Goal: Task Accomplishment & Management: Manage account settings

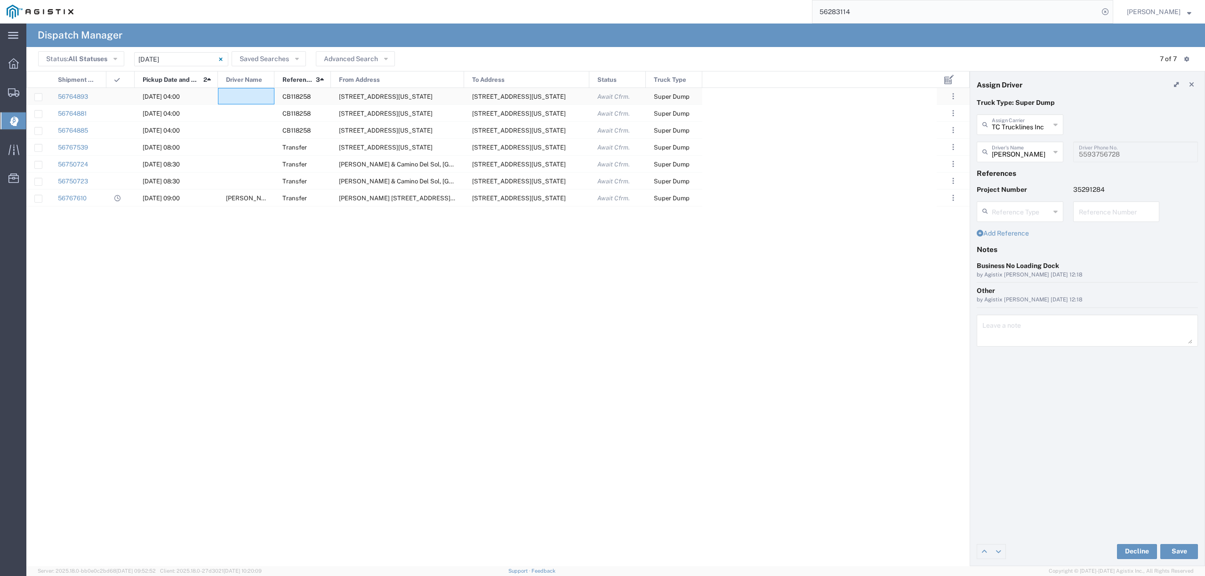
click at [221, 95] on div at bounding box center [246, 96] width 56 height 16
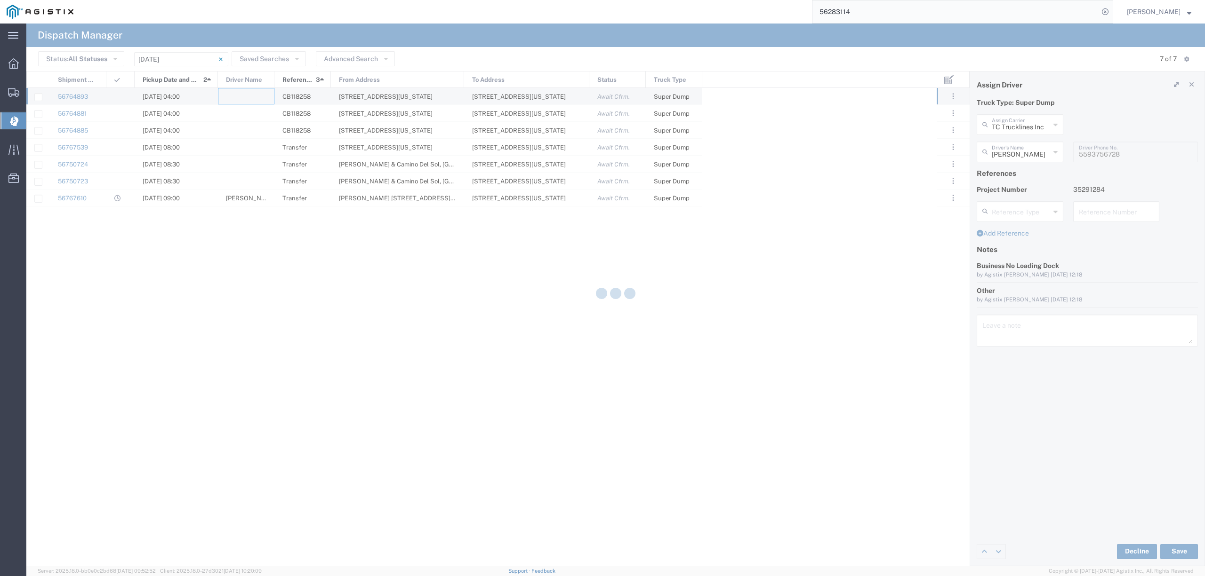
type input "North Coast Trucking"
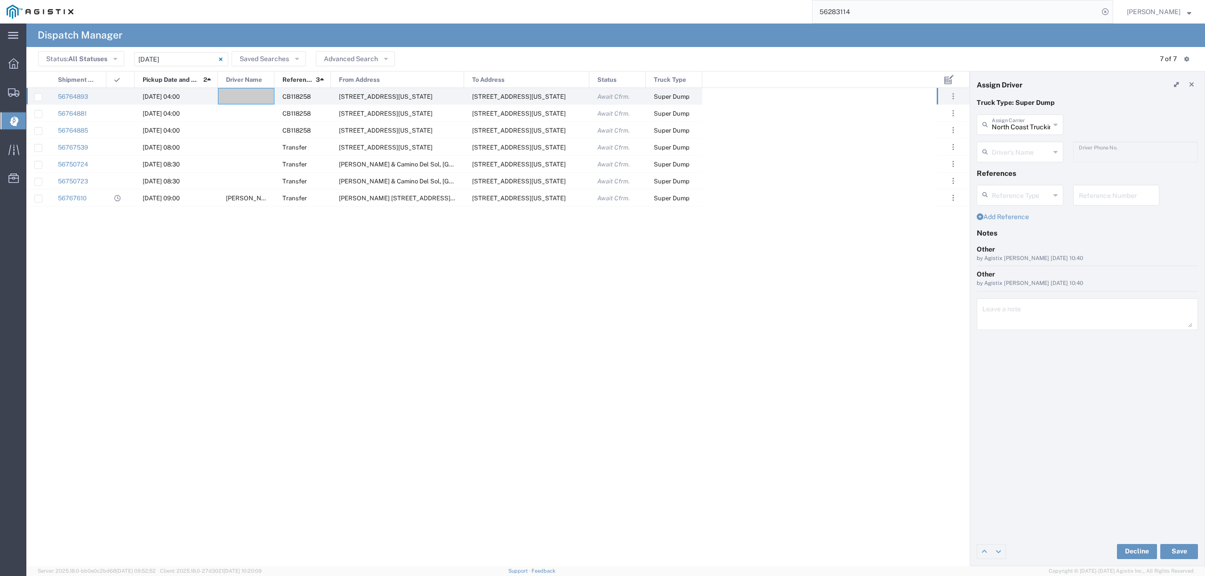
click at [991, 128] on icon at bounding box center [986, 124] width 9 height 15
drag, startPoint x: 1002, startPoint y: 144, endPoint x: 1007, endPoint y: 151, distance: 8.5
click at [1003, 144] on span "550 Trucking LLC" at bounding box center [1019, 145] width 84 height 15
click at [1008, 151] on input "text" at bounding box center [1021, 151] width 59 height 16
click at [1094, 133] on div "550 Trucking LLC Assign Carrier 550 Trucking LLC" at bounding box center [1087, 127] width 231 height 27
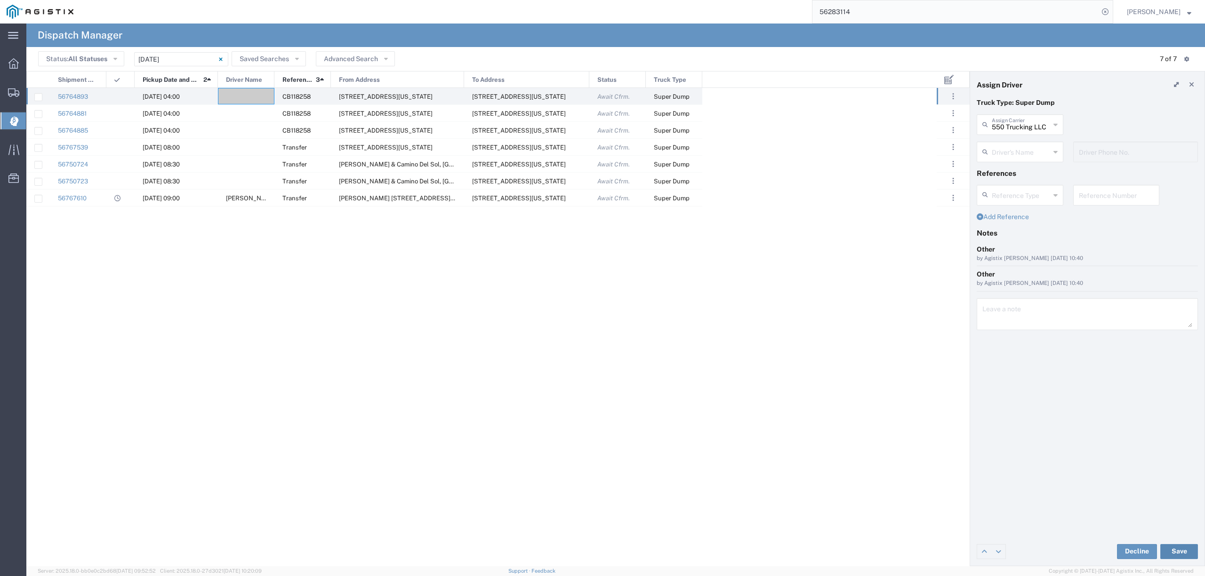
click at [1176, 555] on button "Save" at bounding box center [1179, 551] width 38 height 15
click at [239, 96] on div at bounding box center [246, 96] width 56 height 16
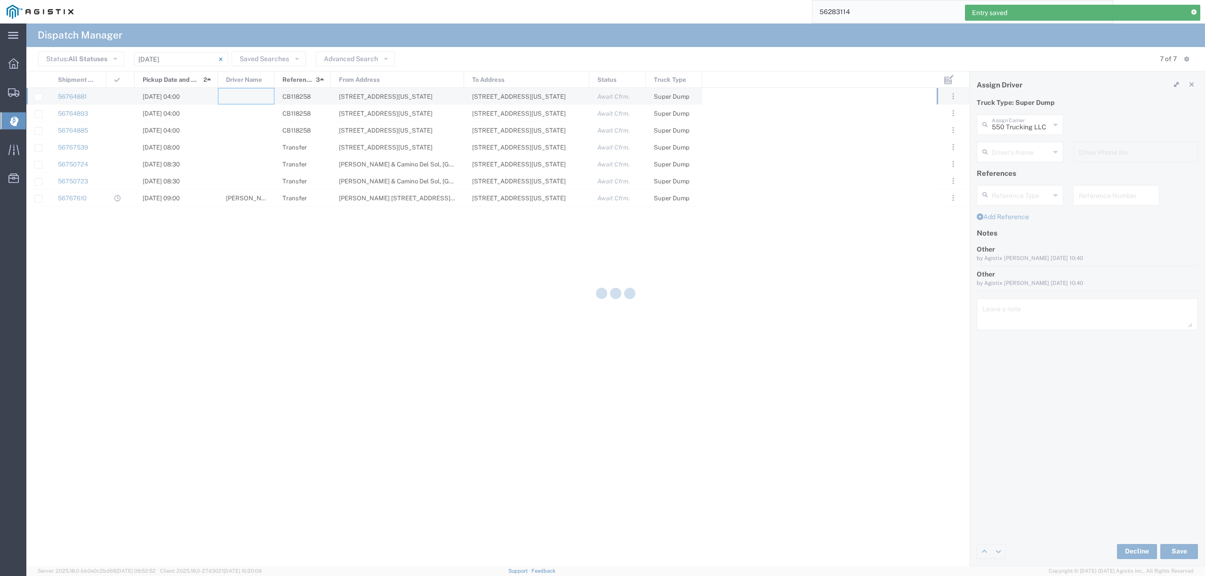
type input "North Coast Trucking"
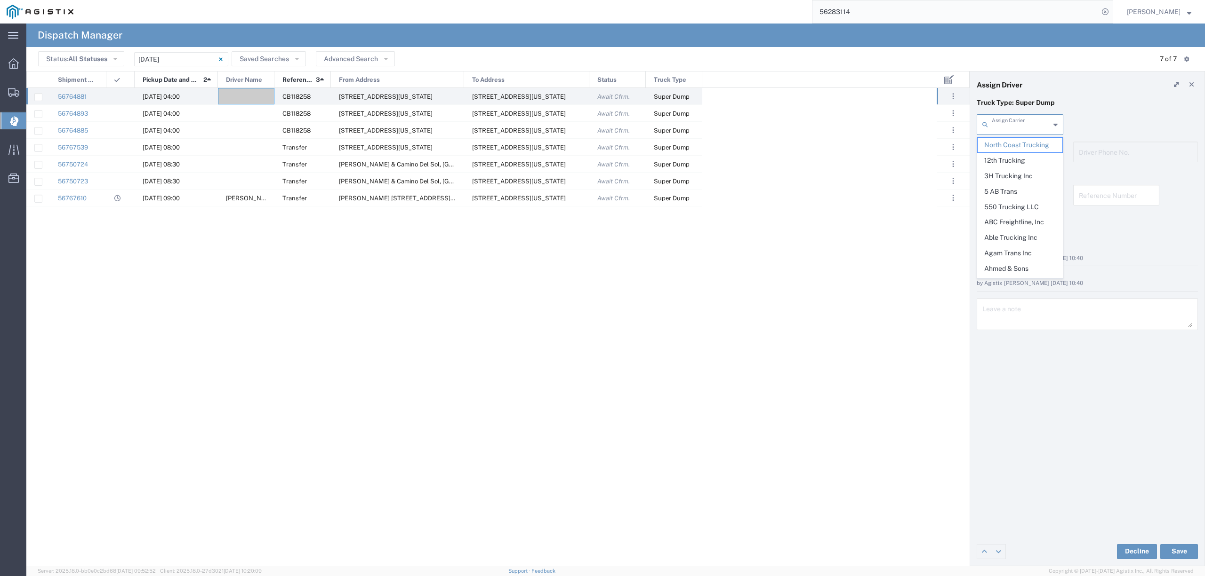
click at [1039, 125] on input "text" at bounding box center [1021, 124] width 58 height 16
click at [1021, 142] on span "[PERSON_NAME] Trucking Inc" at bounding box center [1019, 152] width 84 height 29
type input "[PERSON_NAME] Trucking Inc"
click at [1019, 152] on input "text" at bounding box center [1021, 151] width 59 height 16
click at [1017, 237] on span "[PERSON_NAME] [PERSON_NAME]" at bounding box center [1019, 241] width 84 height 29
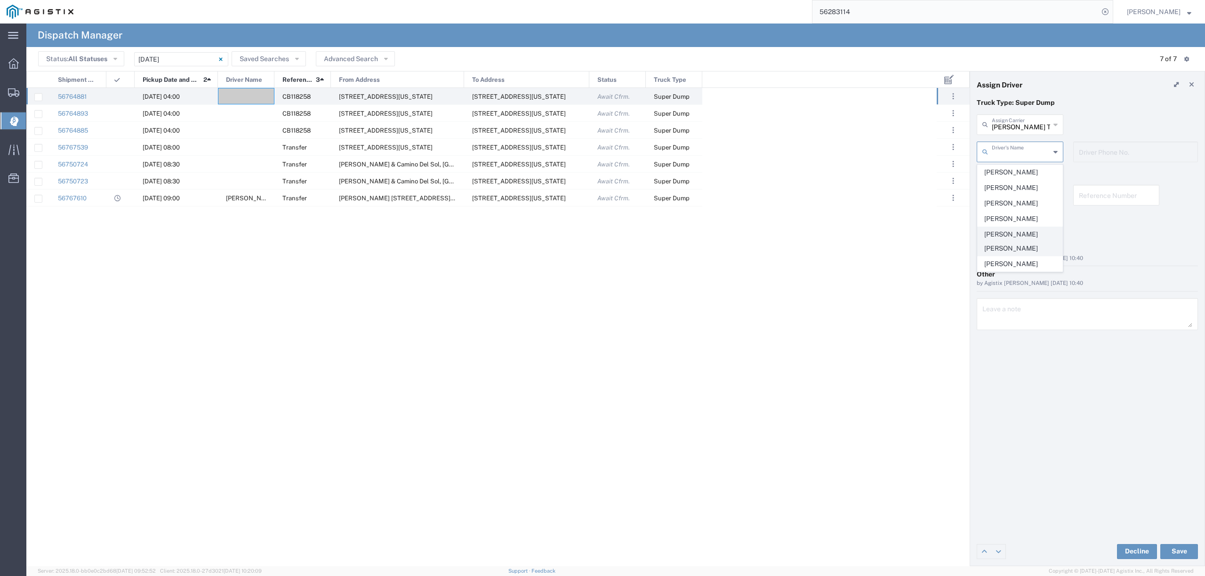
type input "[PERSON_NAME] [PERSON_NAME]"
type input "[PHONE_NUMBER]"
click at [1181, 552] on button "Save" at bounding box center [1179, 551] width 38 height 15
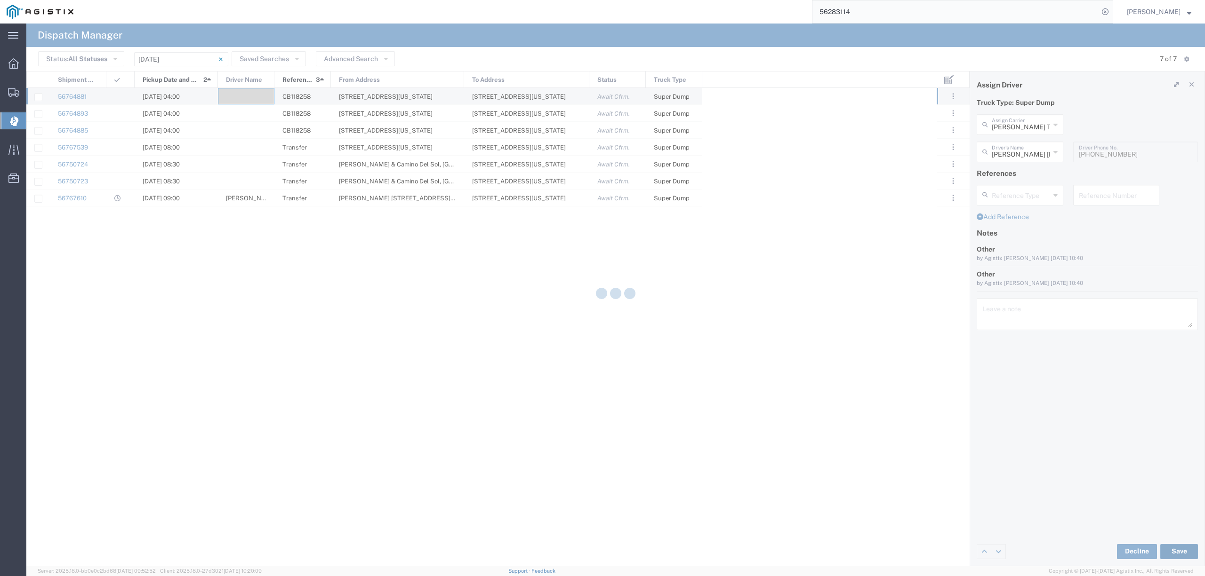
type input "[PERSON_NAME] Trucking Inc"
type input "[PERSON_NAME] [PERSON_NAME]"
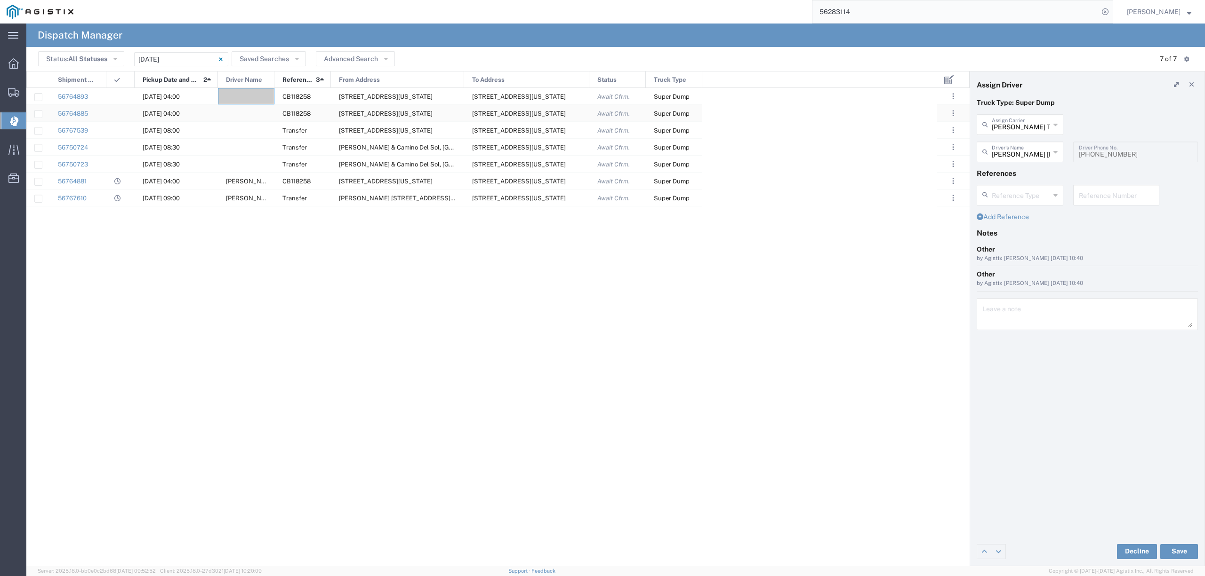
click at [247, 112] on div at bounding box center [246, 113] width 56 height 16
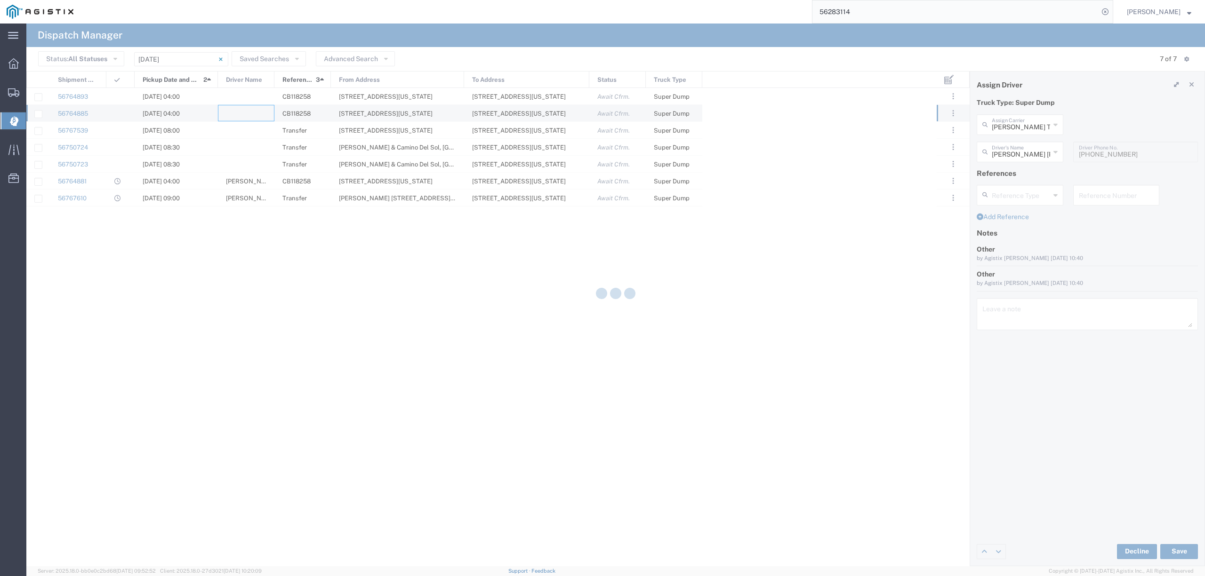
type input "North Coast Trucking"
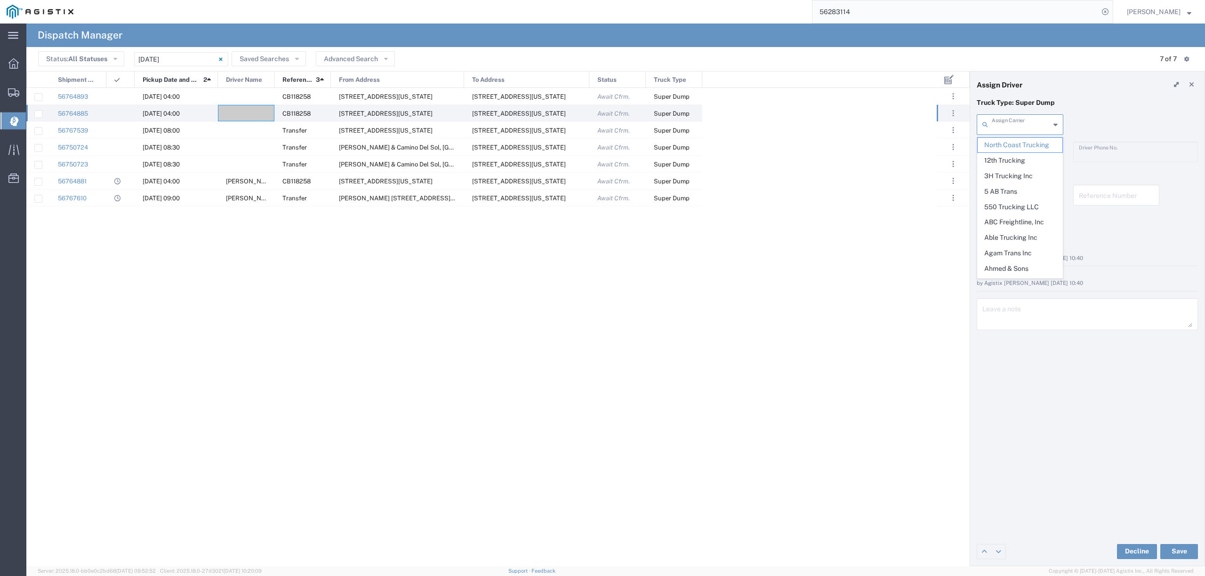
click at [1018, 125] on input "text" at bounding box center [1021, 124] width 58 height 16
click at [1021, 143] on span "[PERSON_NAME] Trucking Inc" at bounding box center [1019, 152] width 84 height 29
type input "[PERSON_NAME] Trucking Inc"
click at [1001, 152] on input "text" at bounding box center [1021, 151] width 58 height 16
click at [1009, 221] on span "[PERSON_NAME]" at bounding box center [1019, 219] width 84 height 15
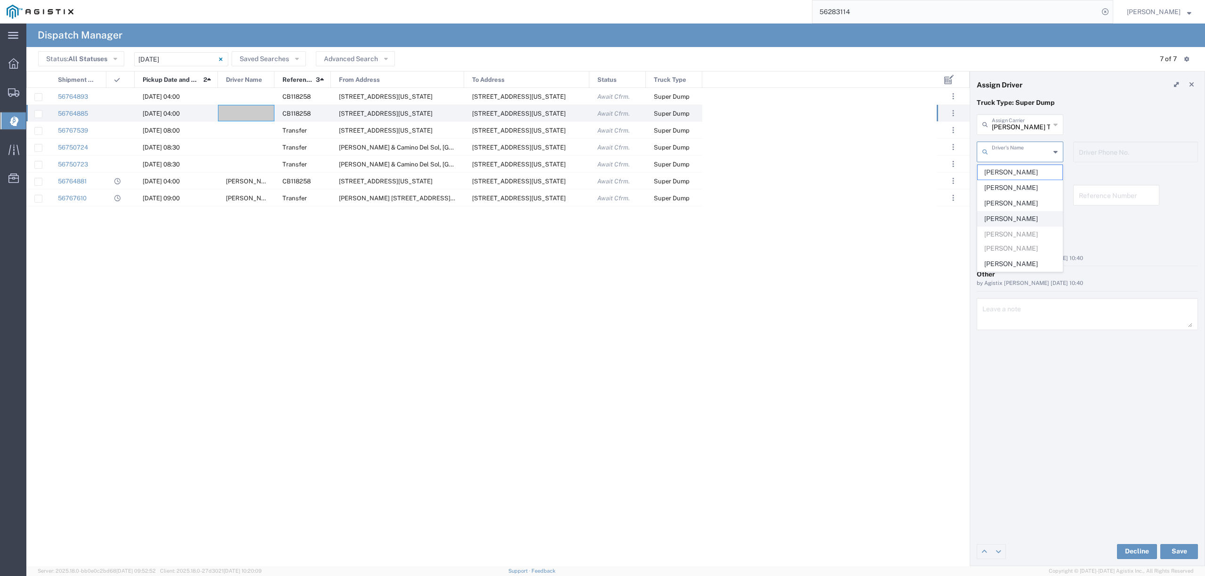
type input "[PERSON_NAME]"
type input "[PHONE_NUMBER]"
click at [1164, 550] on button "Save" at bounding box center [1179, 551] width 38 height 15
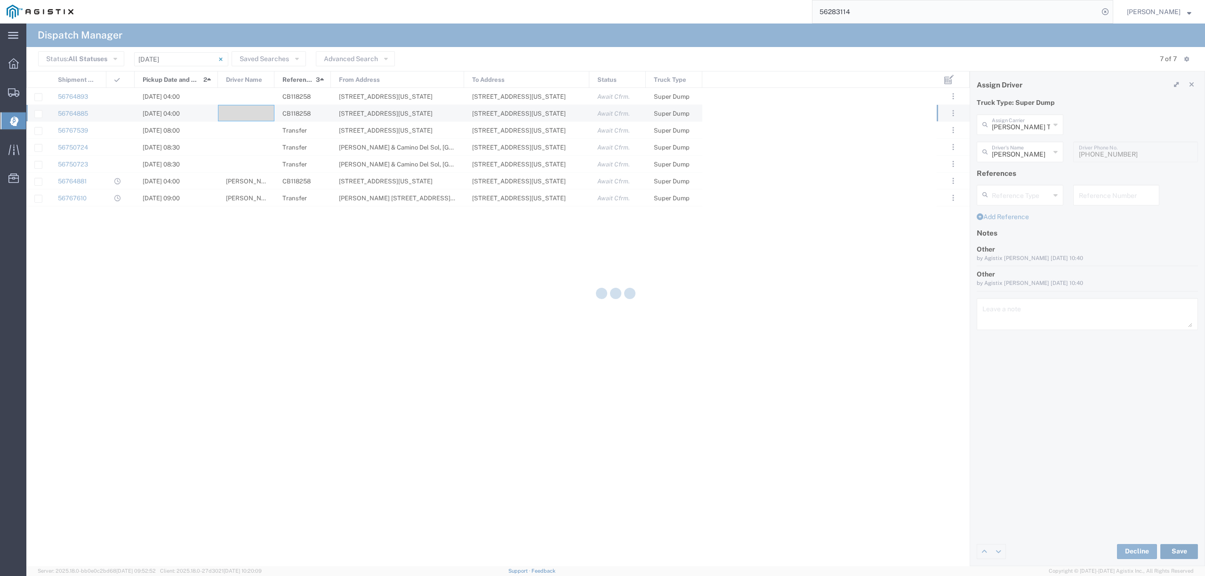
type input "[PERSON_NAME] Trucking Inc"
type input "[PERSON_NAME]"
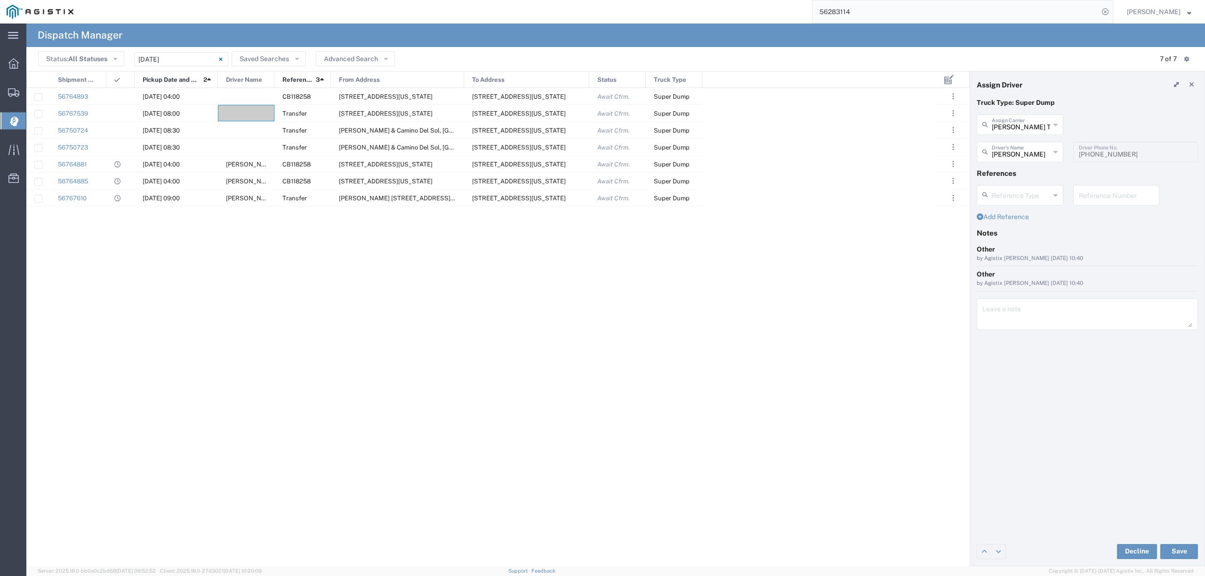
click at [1187, 543] on div "Decline Save" at bounding box center [1087, 552] width 234 height 28
click at [243, 132] on div at bounding box center [246, 130] width 56 height 16
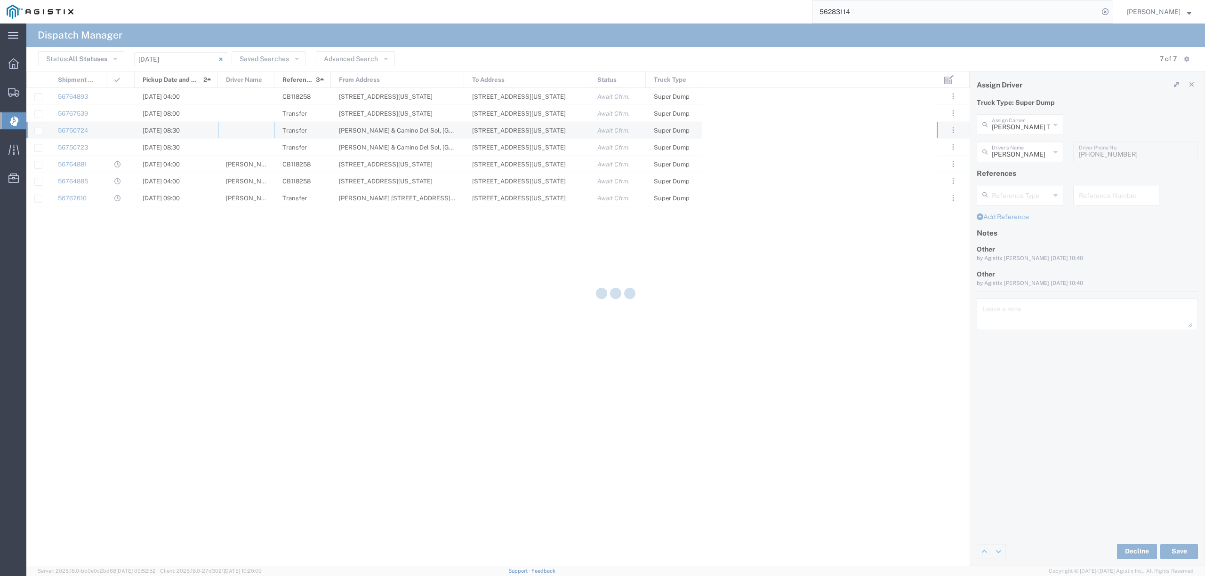
type input "North Coast Trucking"
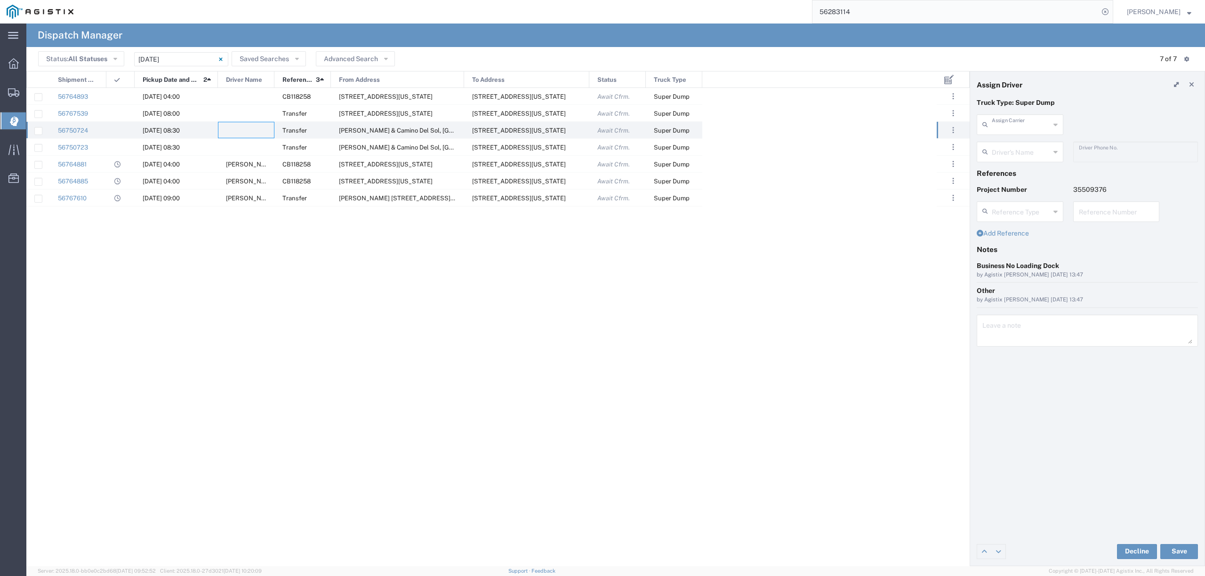
click at [998, 128] on input "text" at bounding box center [1021, 124] width 58 height 16
drag, startPoint x: 1009, startPoint y: 176, endPoint x: 1007, endPoint y: 169, distance: 6.9
click at [1009, 198] on span "Chepe Trucking LLC" at bounding box center [1019, 205] width 84 height 15
type input "Chepe Trucking LLC"
click at [1008, 159] on input "text" at bounding box center [1021, 151] width 59 height 16
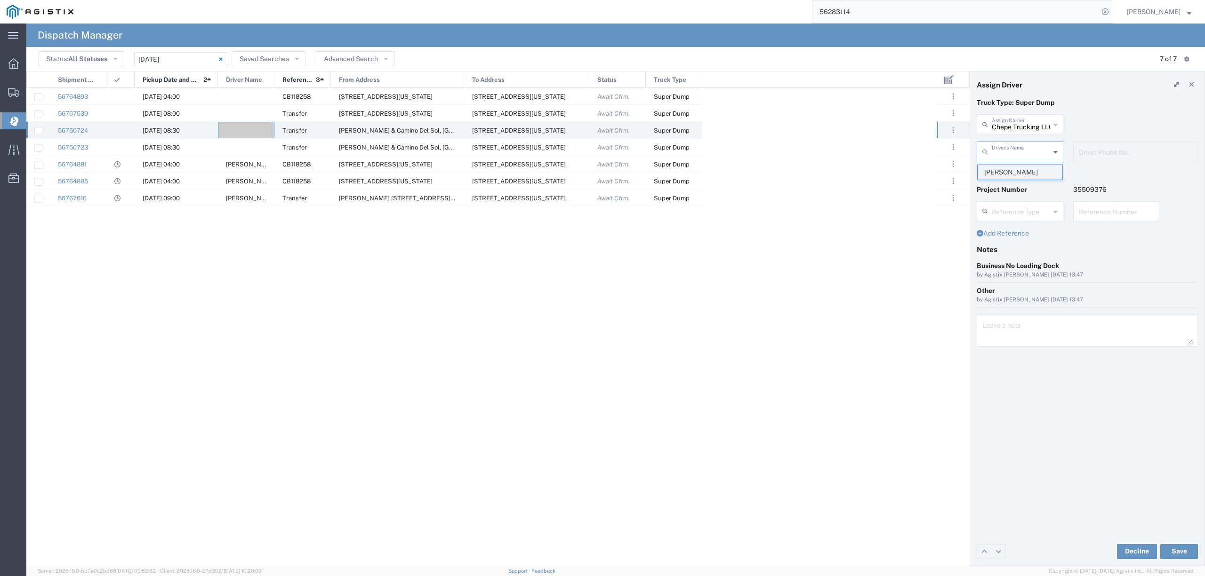
click at [1013, 172] on span "[PERSON_NAME]" at bounding box center [1019, 172] width 84 height 15
type input "[PERSON_NAME]"
type input "6613641939"
click at [1182, 552] on button "Save" at bounding box center [1179, 551] width 38 height 15
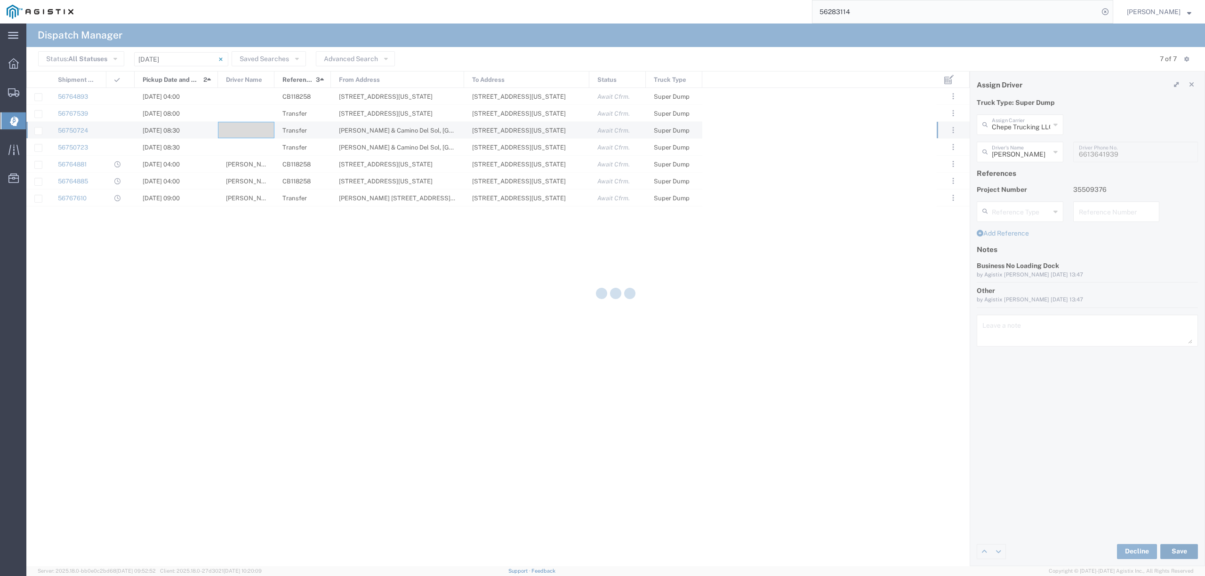
type input "Chepe Trucking LLC"
type input "[PERSON_NAME]"
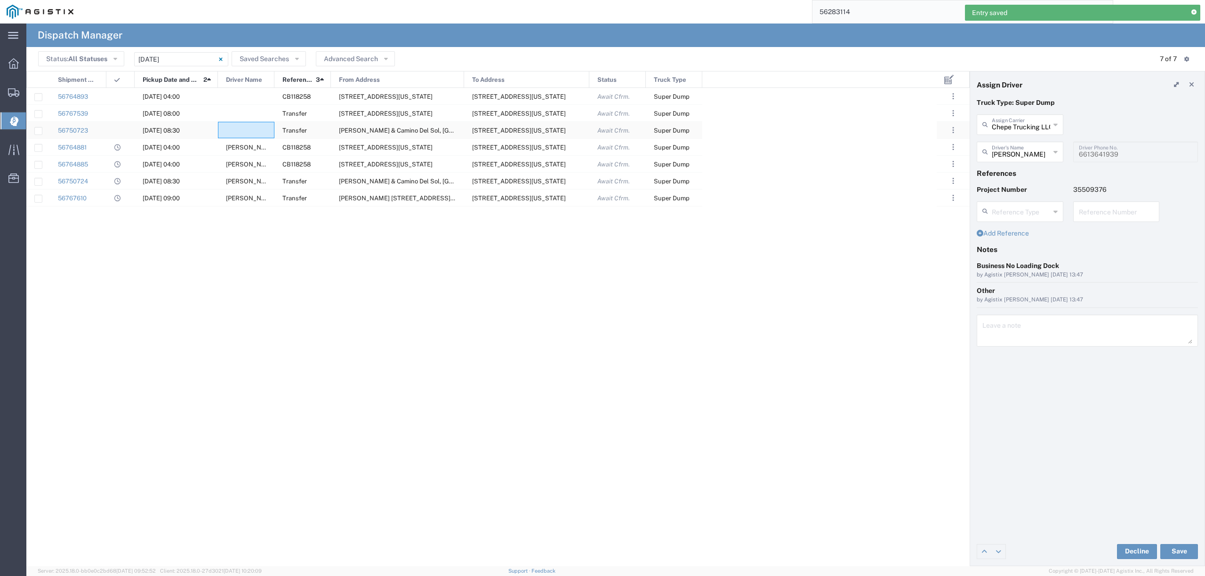
click at [262, 130] on div at bounding box center [246, 130] width 56 height 16
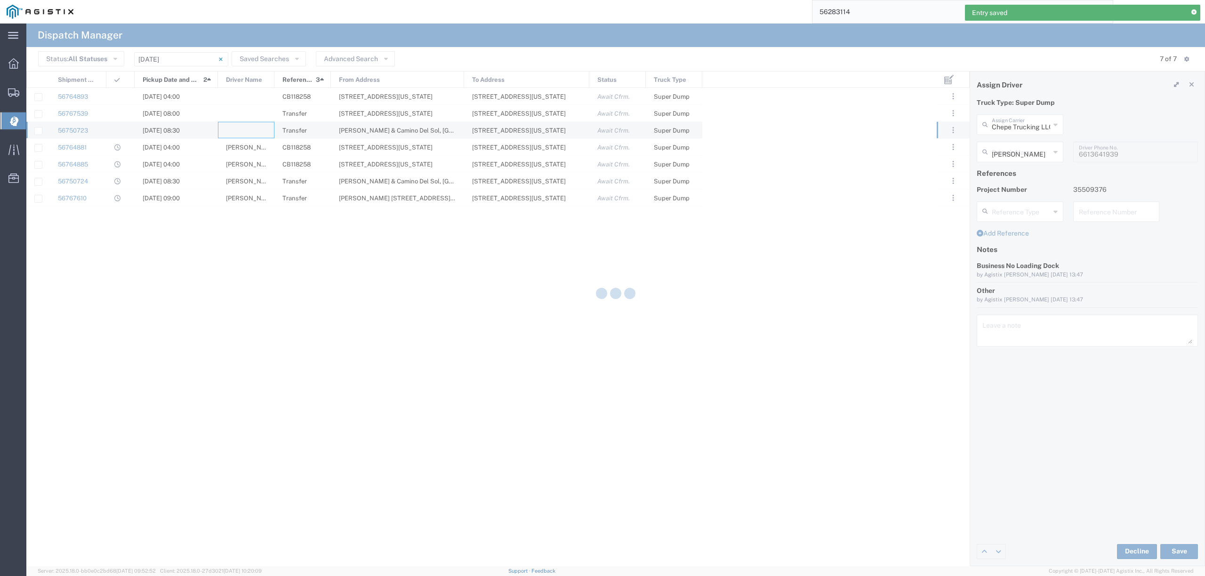
type input "North Coast Trucking"
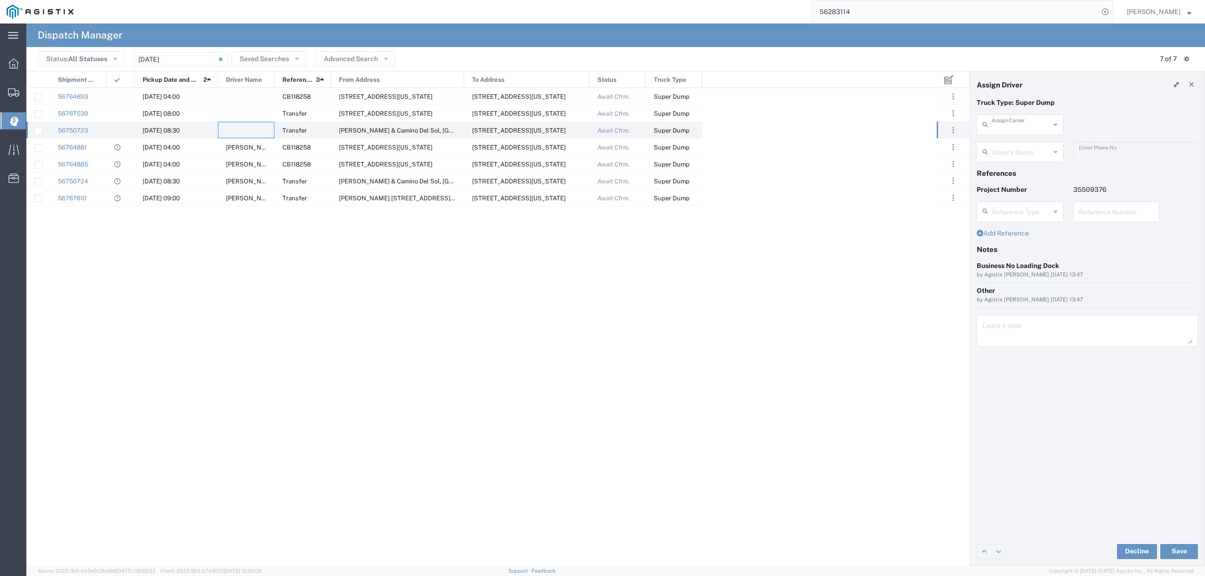
click at [1026, 128] on input "text" at bounding box center [1021, 124] width 58 height 16
click at [1033, 145] on span "JVSA Trucking LLC" at bounding box center [1019, 145] width 84 height 15
type input "JVSA Trucking LLC"
click at [1030, 154] on input "text" at bounding box center [1021, 151] width 59 height 16
click at [1028, 168] on span "[PERSON_NAME]" at bounding box center [1019, 172] width 84 height 15
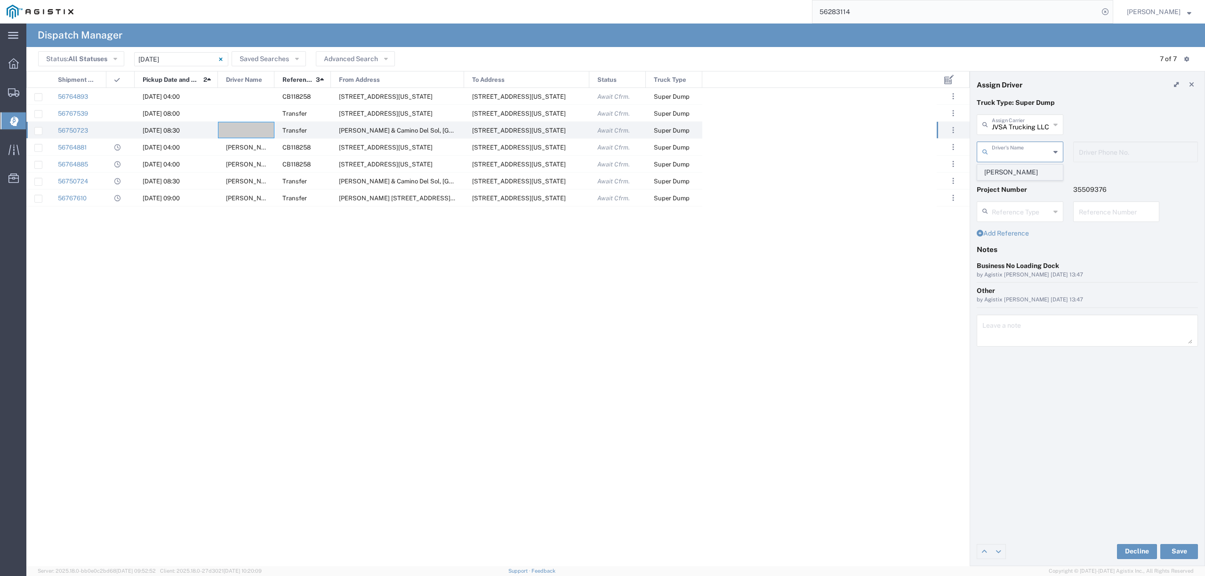
type input "[PERSON_NAME]"
type input "[PHONE_NUMBER]"
click at [1178, 552] on button "Save" at bounding box center [1179, 551] width 38 height 15
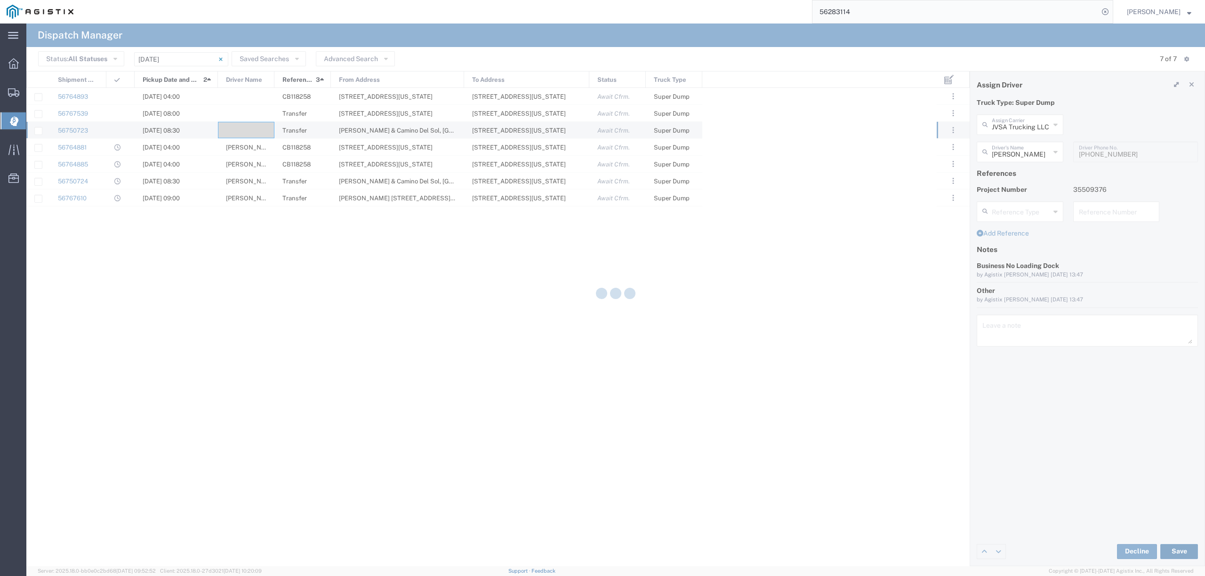
type input "JVSA Trucking LLC"
type input "[PERSON_NAME]"
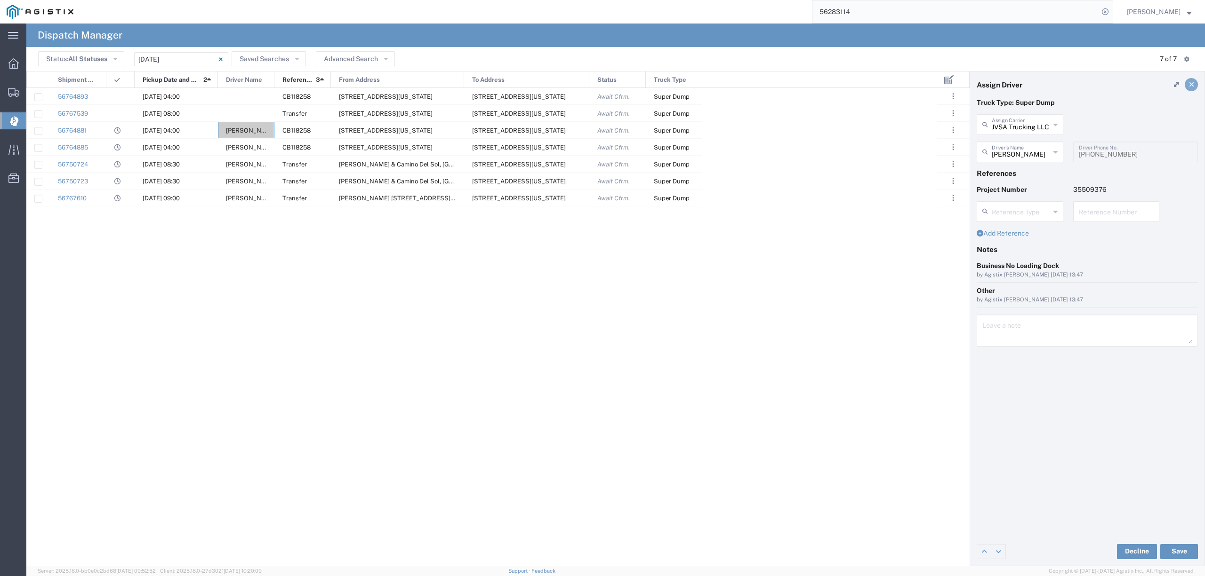
click at [1190, 83] on icon at bounding box center [1191, 84] width 5 height 7
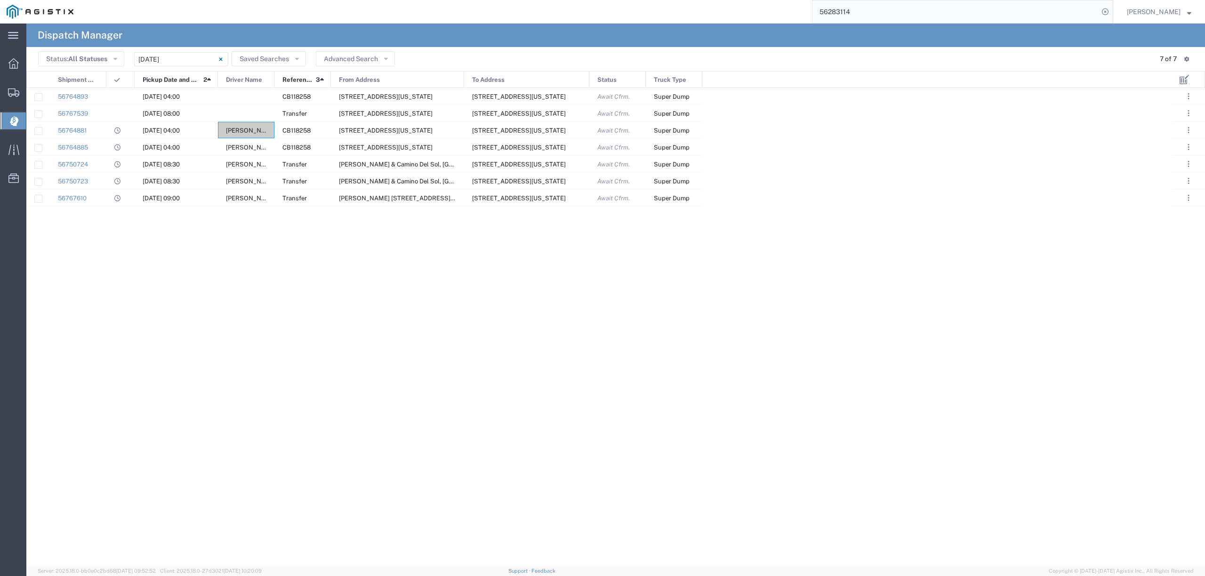
click at [157, 303] on div "56767539 [DATE] 08:00 Transfer [STREET_ADDRESS][US_STATE] [STREET_ADDRESS][US_S…" at bounding box center [598, 327] width 1145 height 479
click at [245, 113] on div at bounding box center [246, 113] width 56 height 16
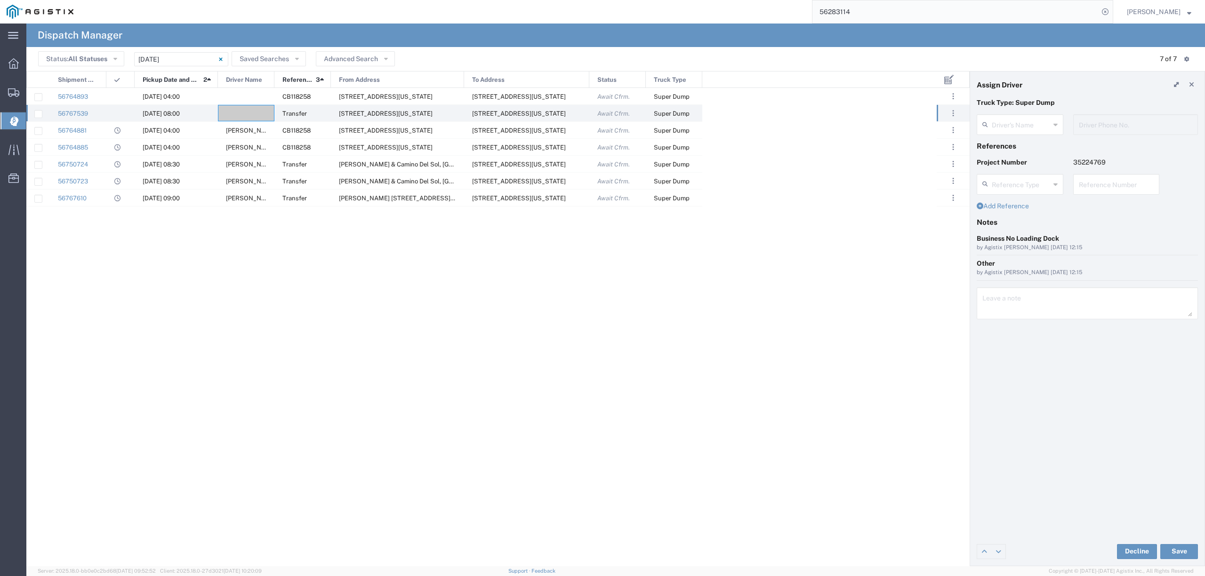
click at [1030, 115] on div "Driver's Name" at bounding box center [1019, 124] width 87 height 21
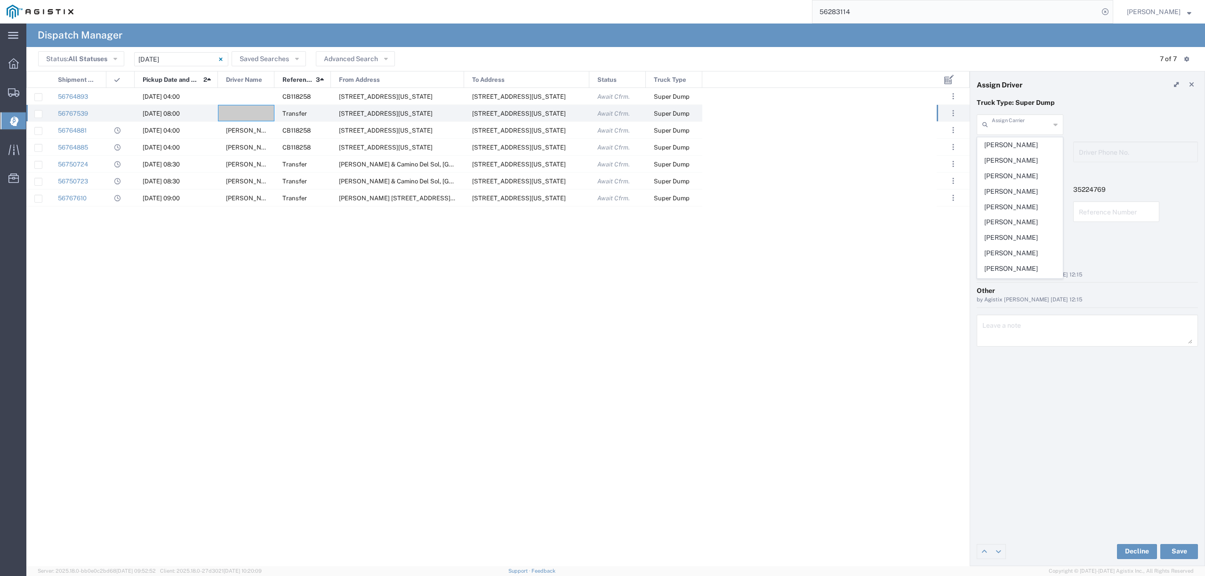
click at [1025, 118] on input "text" at bounding box center [1021, 124] width 58 height 16
click at [1023, 134] on div "gch Assign Carrier" at bounding box center [1019, 124] width 87 height 21
click at [1020, 144] on span "GCH Trucking Inc" at bounding box center [1019, 145] width 84 height 15
type input "GCH Trucking Inc"
click at [1019, 148] on input "text" at bounding box center [1021, 151] width 59 height 16
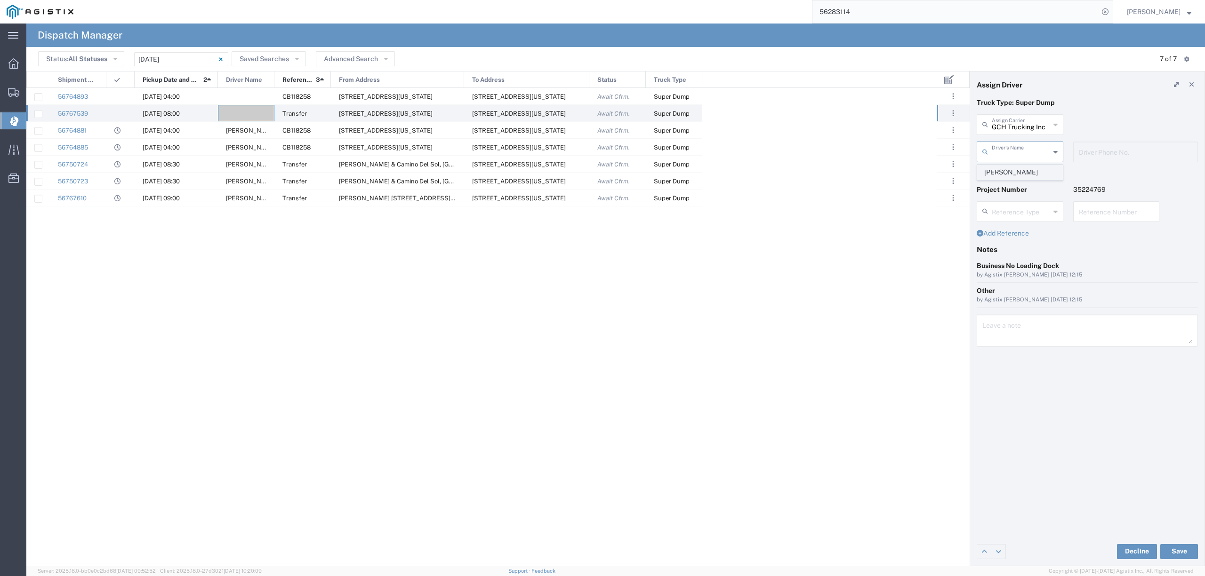
click at [1016, 173] on span "[PERSON_NAME]" at bounding box center [1019, 172] width 84 height 15
type input "[PERSON_NAME]"
type input "6618735358"
click at [1175, 550] on button "Save" at bounding box center [1179, 551] width 38 height 15
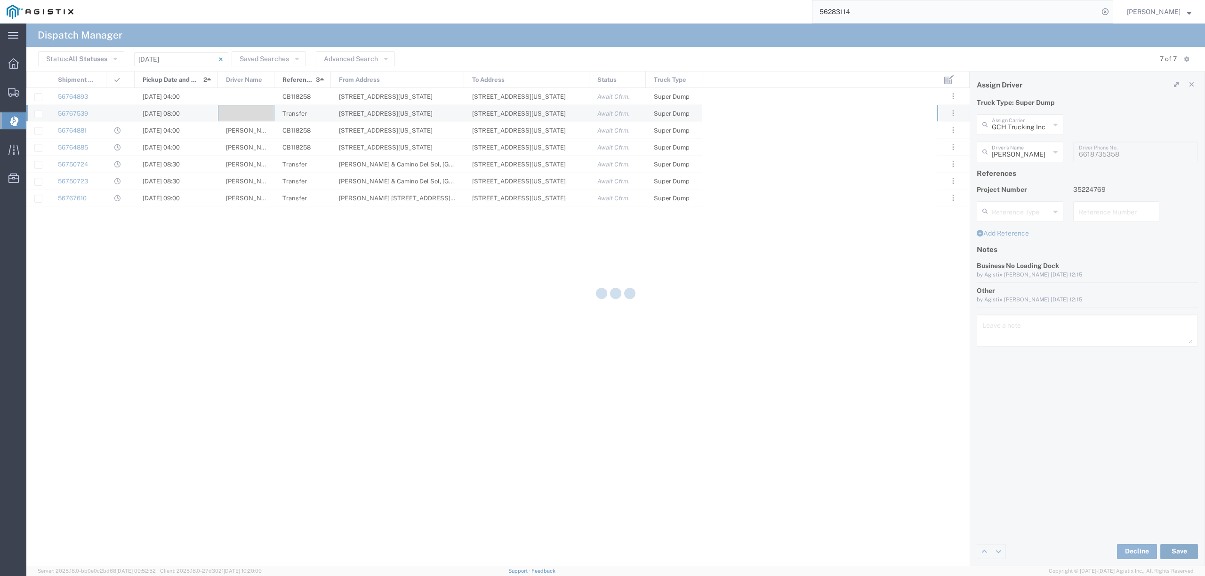
type input "[PERSON_NAME]"
type input "GCH Trucking Inc"
